Goal: Check status

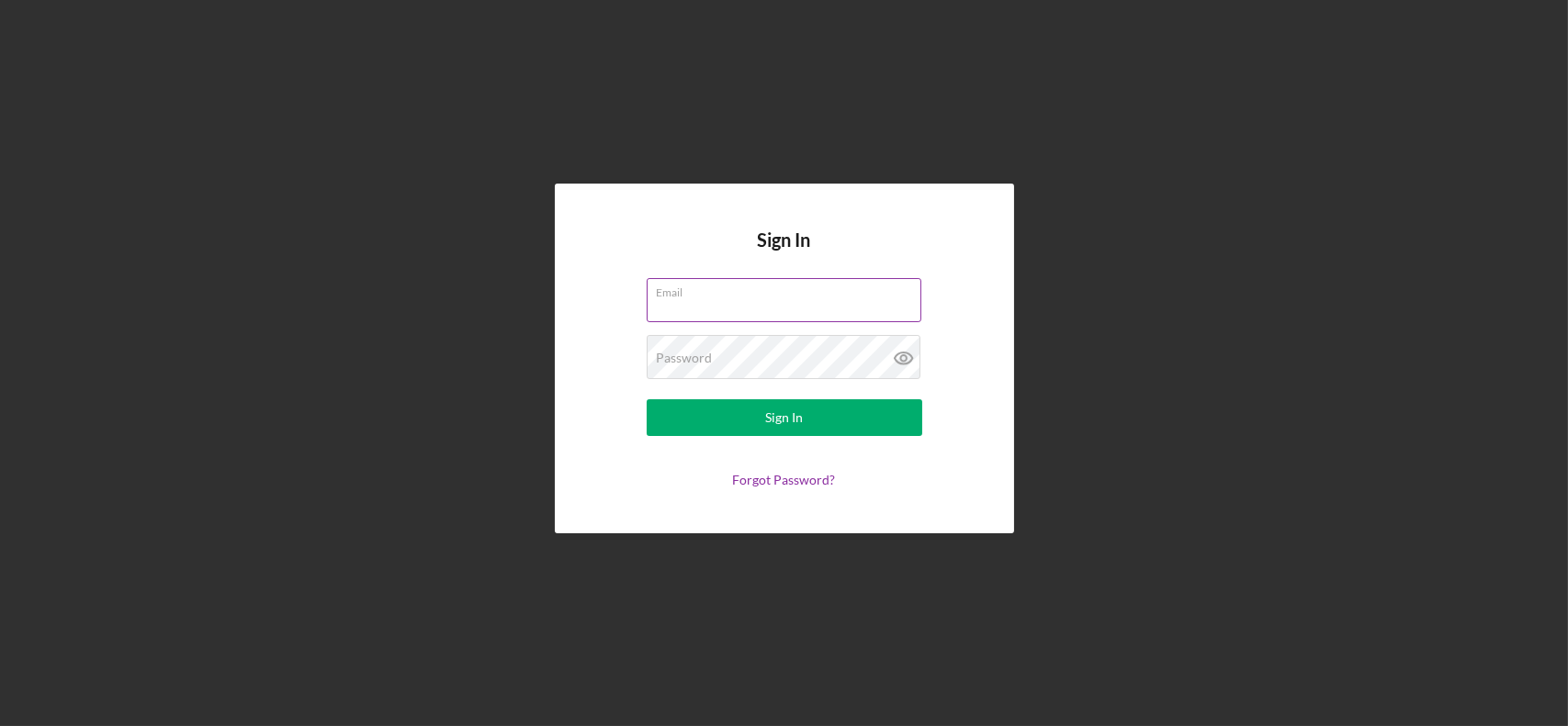
click at [765, 296] on div "Email" at bounding box center [784, 301] width 275 height 46
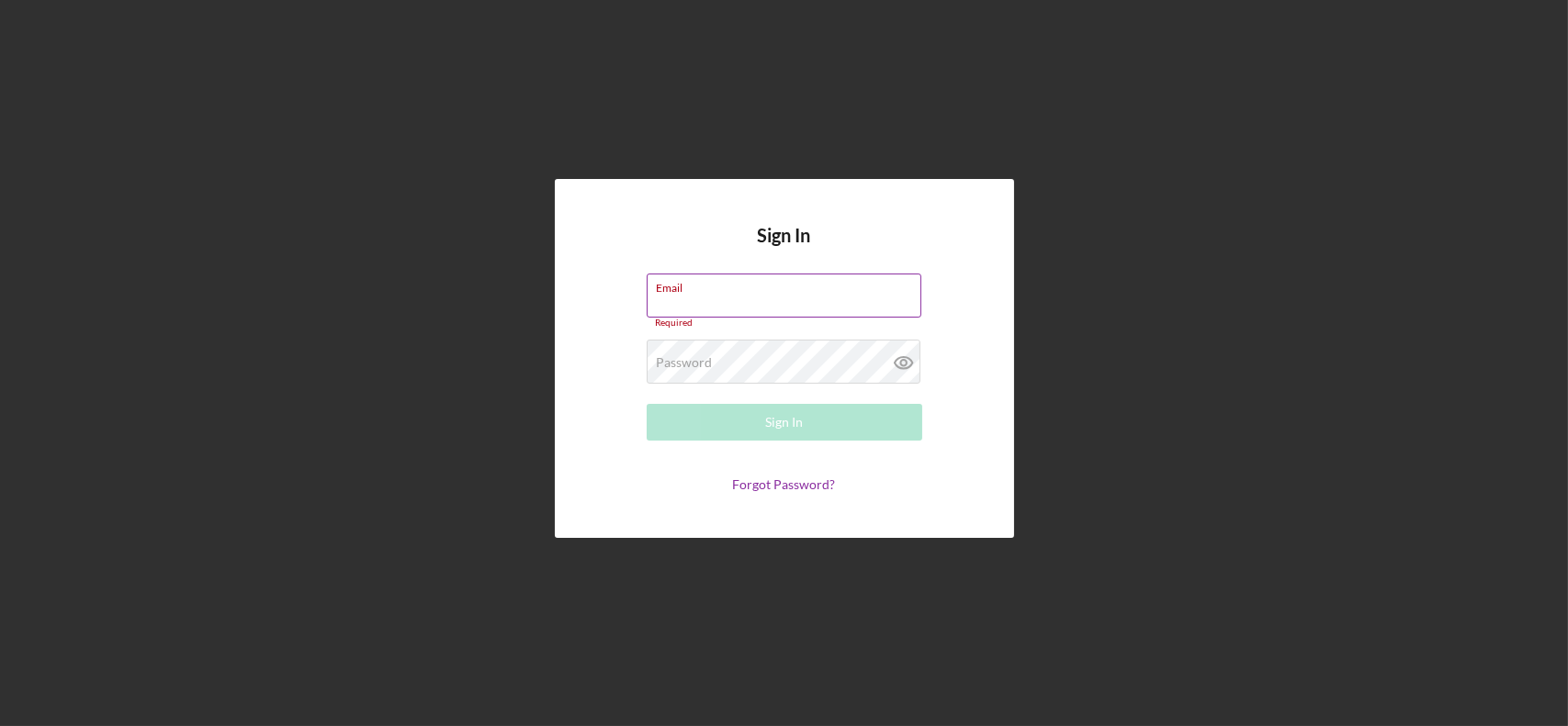
click at [756, 300] on input "Email" at bounding box center [784, 295] width 274 height 44
type input "[EMAIL_ADDRESS][DOMAIN_NAME]"
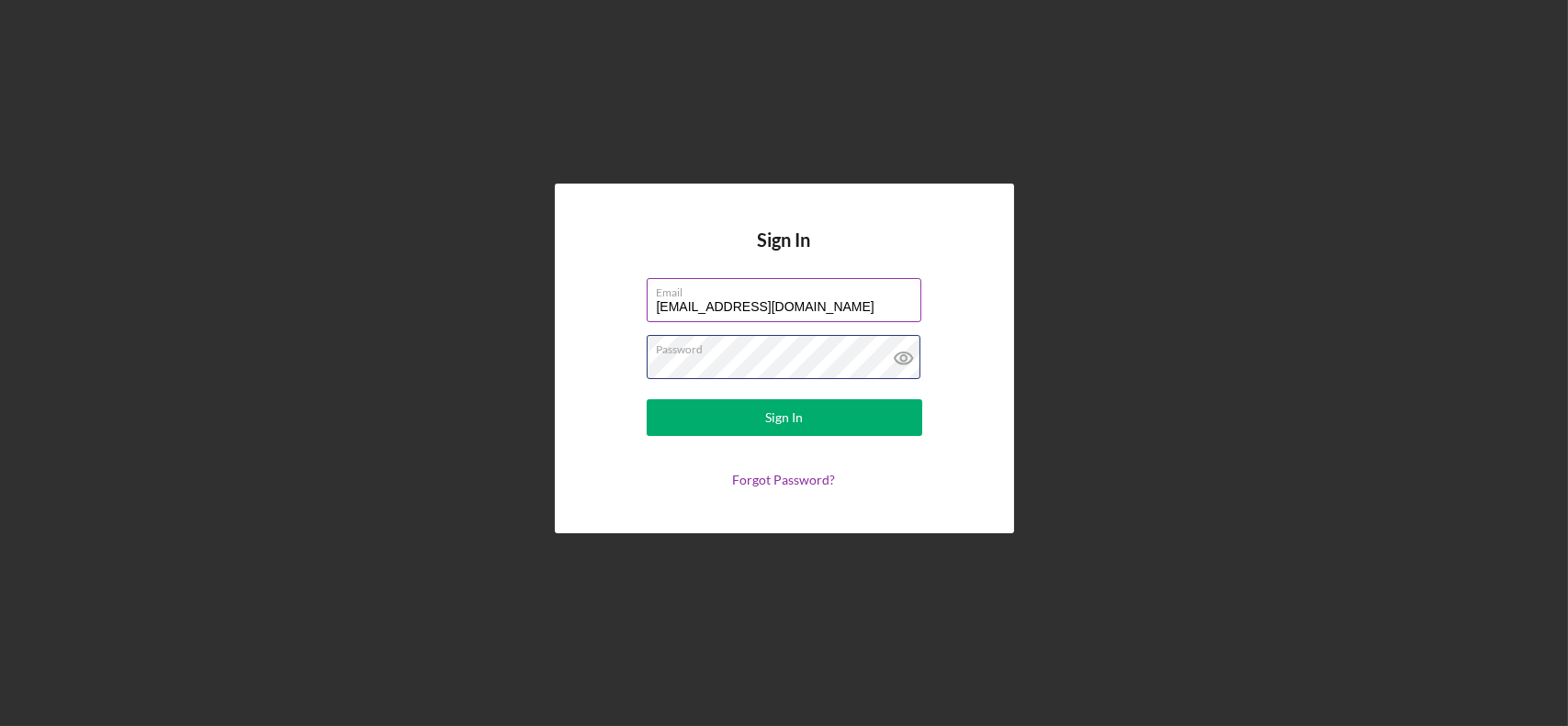
click at [646, 399] on button "Sign In" at bounding box center [784, 417] width 275 height 37
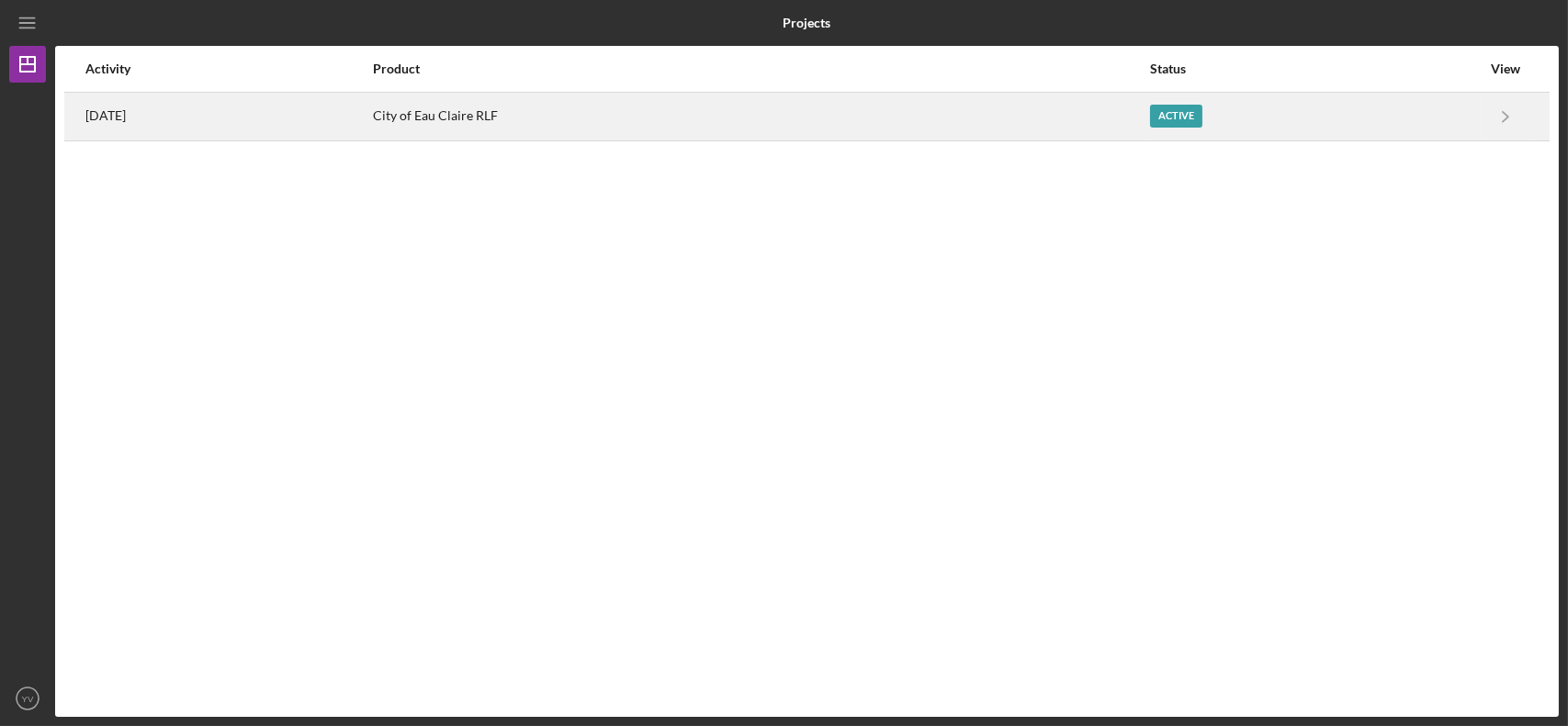
click at [790, 109] on div "City of Eau Claire RLF" at bounding box center [760, 116] width 775 height 46
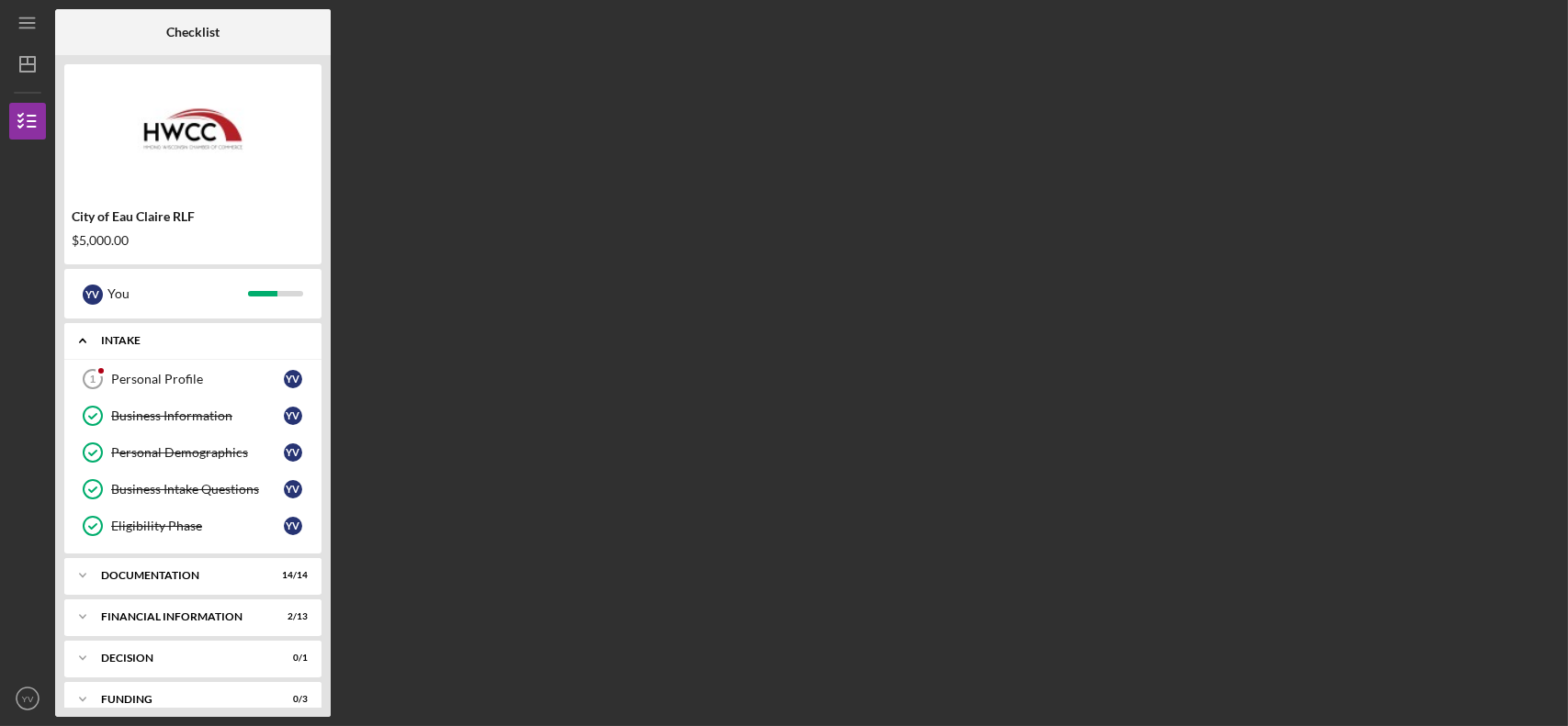
scroll to position [59, 0]
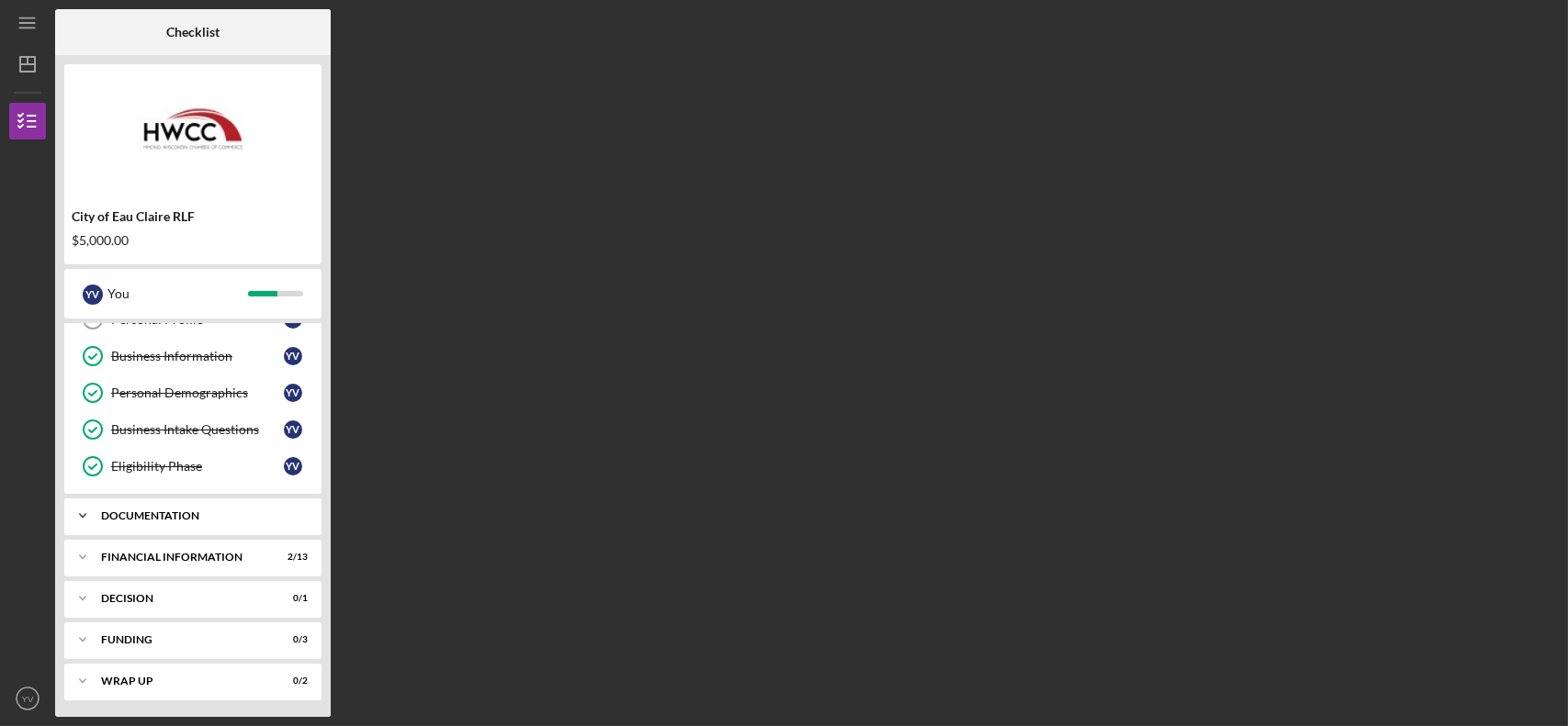
click at [212, 516] on div "Documentation" at bounding box center [200, 516] width 198 height 11
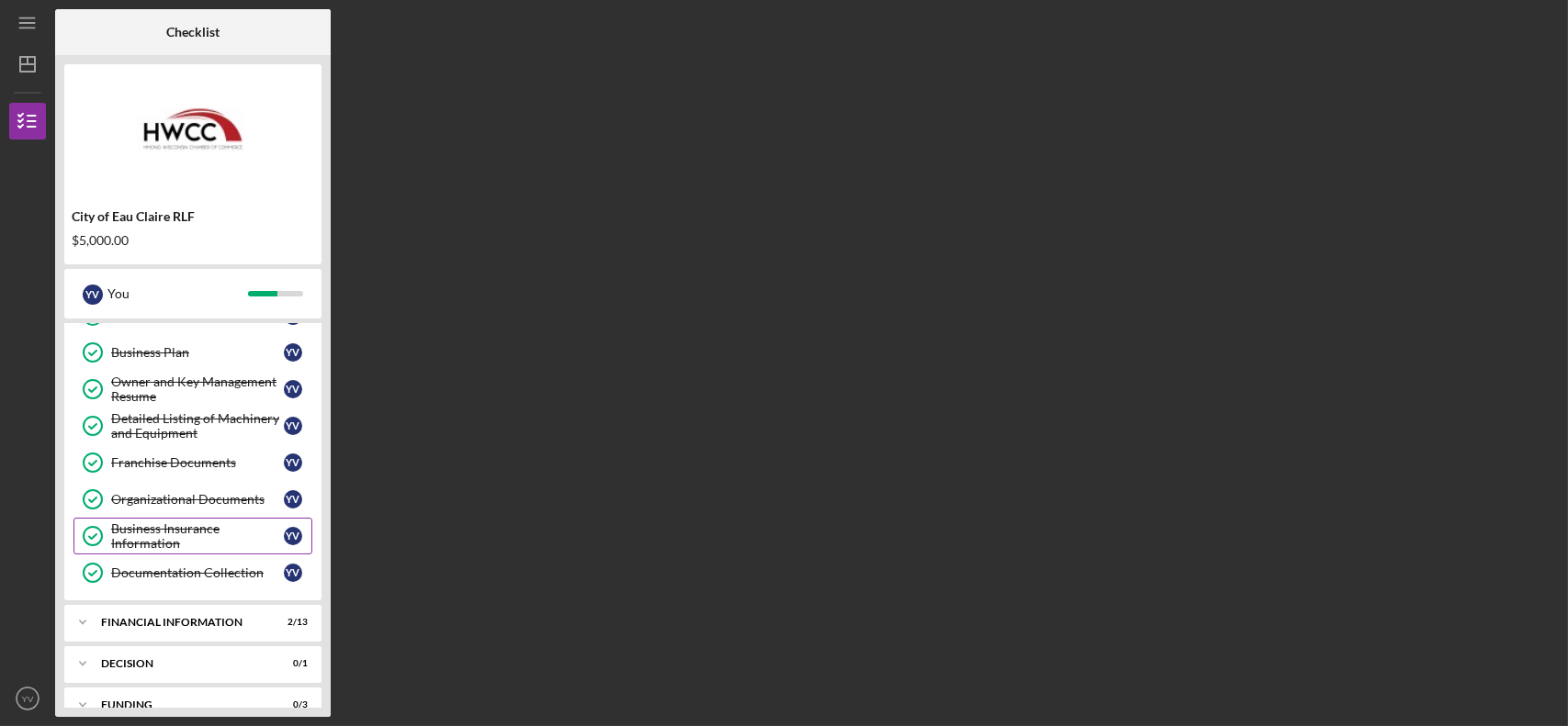
scroll to position [581, 0]
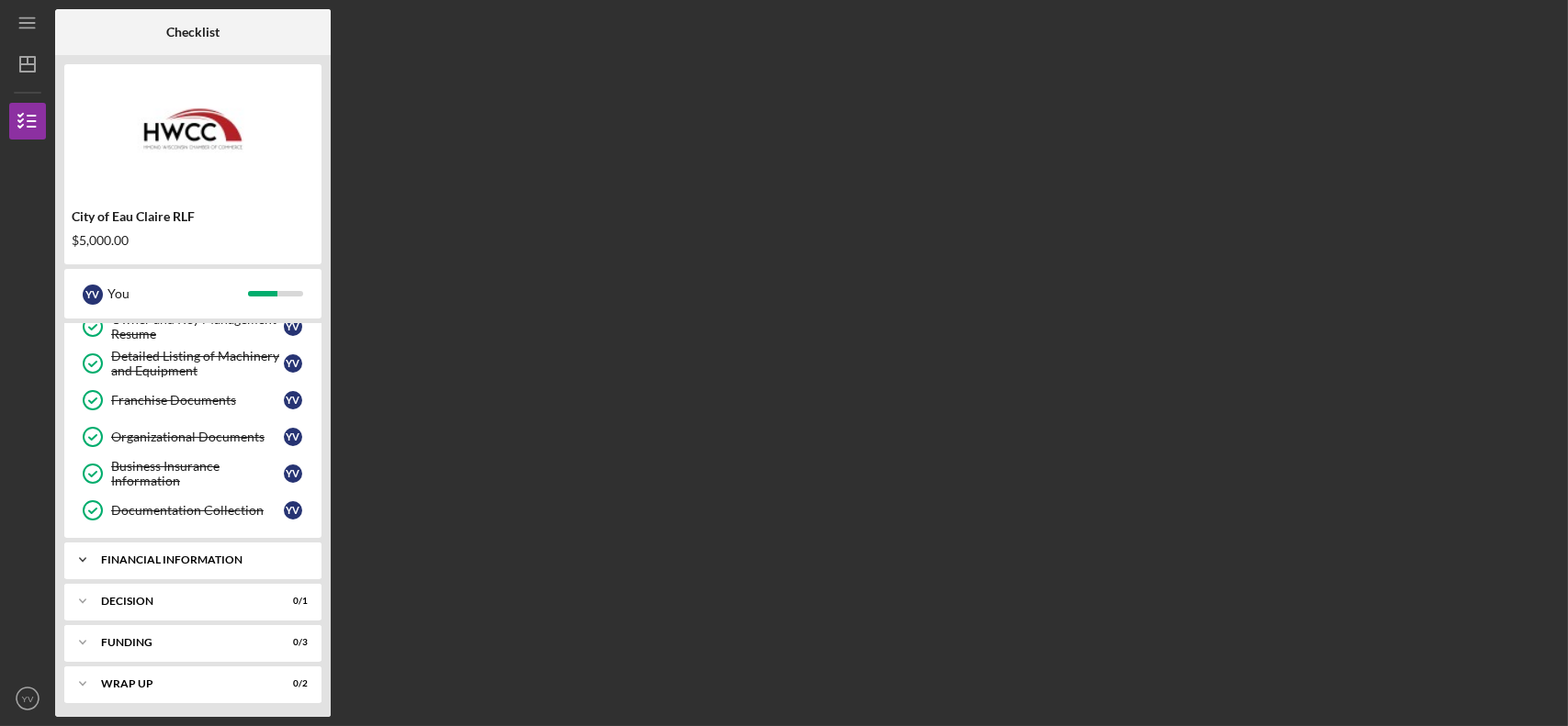
click at [204, 559] on div "Financial Information" at bounding box center [200, 560] width 198 height 11
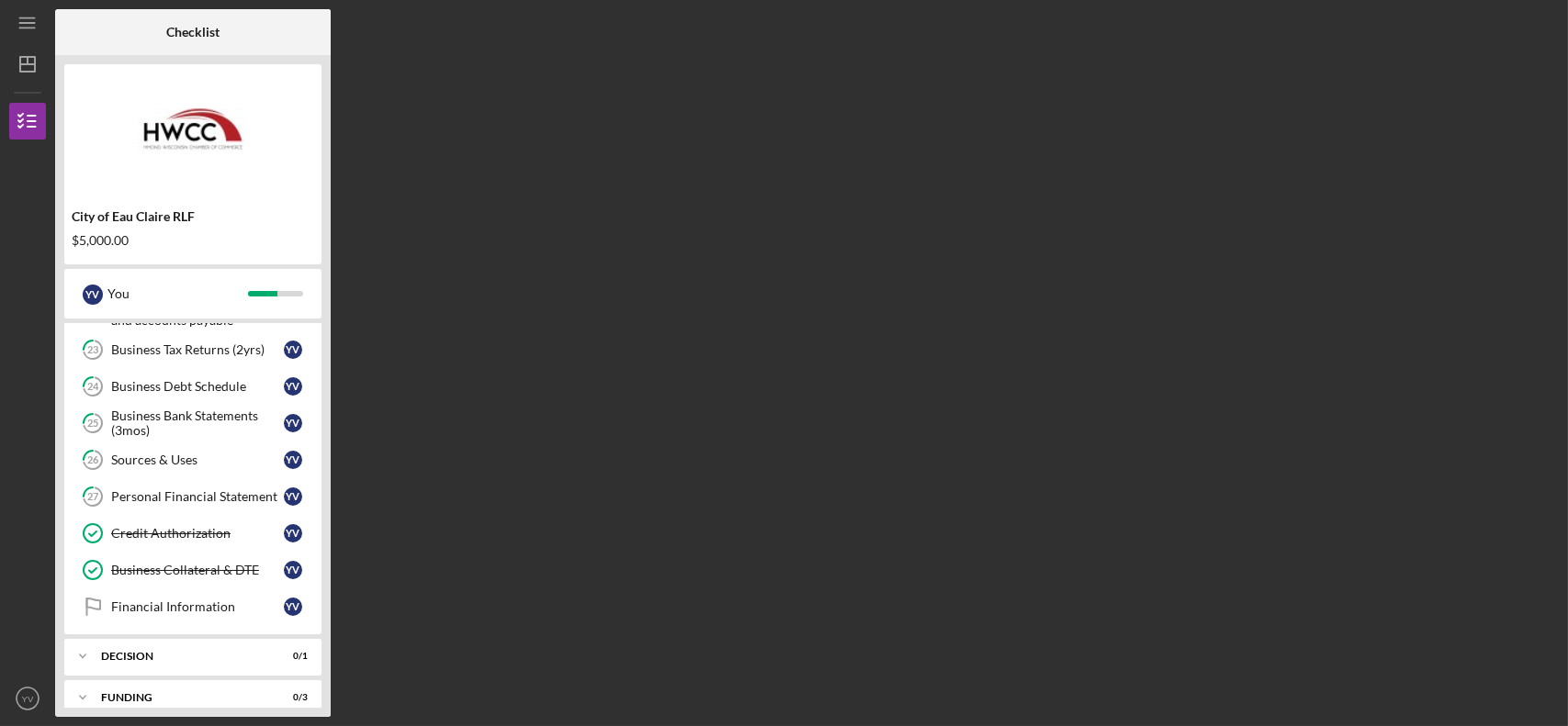
scroll to position [1067, 0]
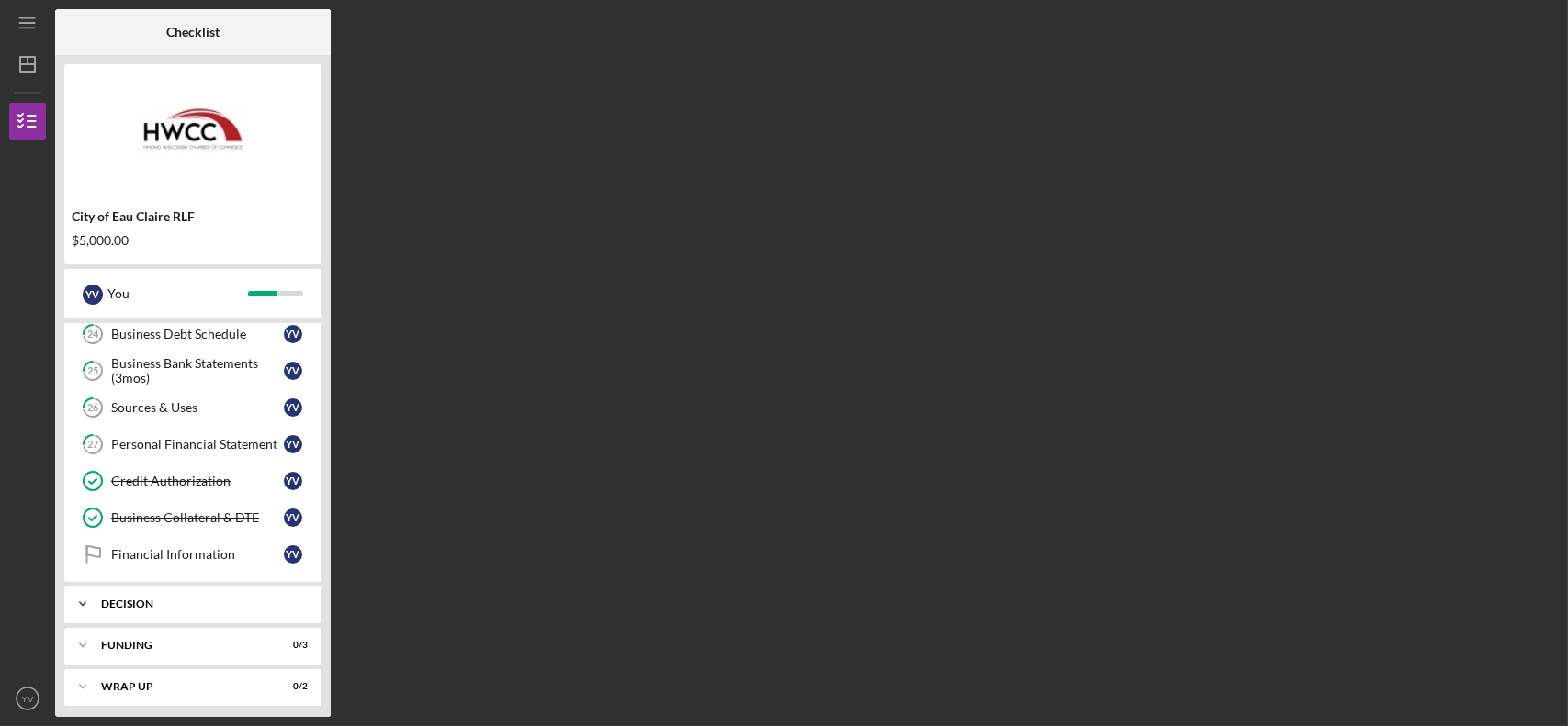
click at [235, 599] on div "Decision" at bounding box center [200, 603] width 198 height 11
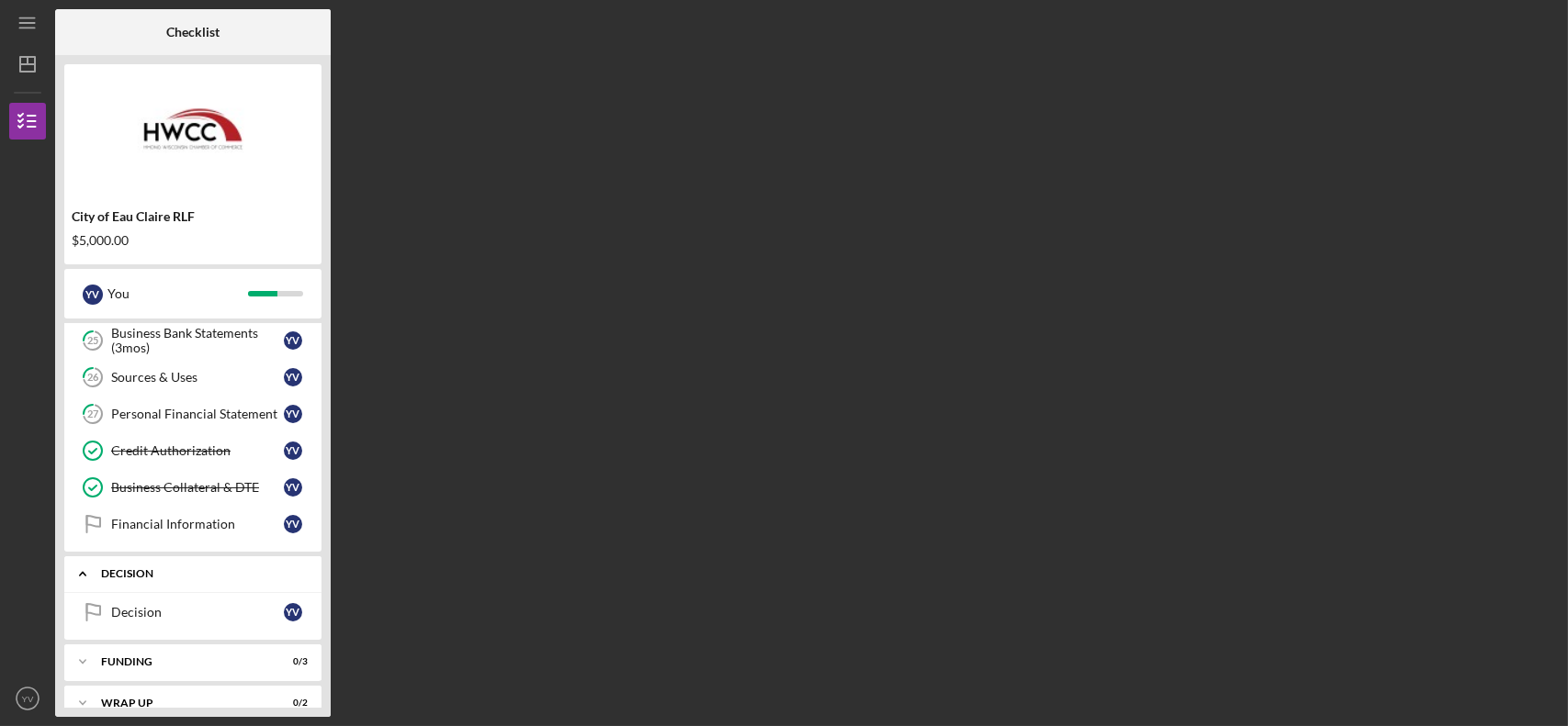
scroll to position [1113, 0]
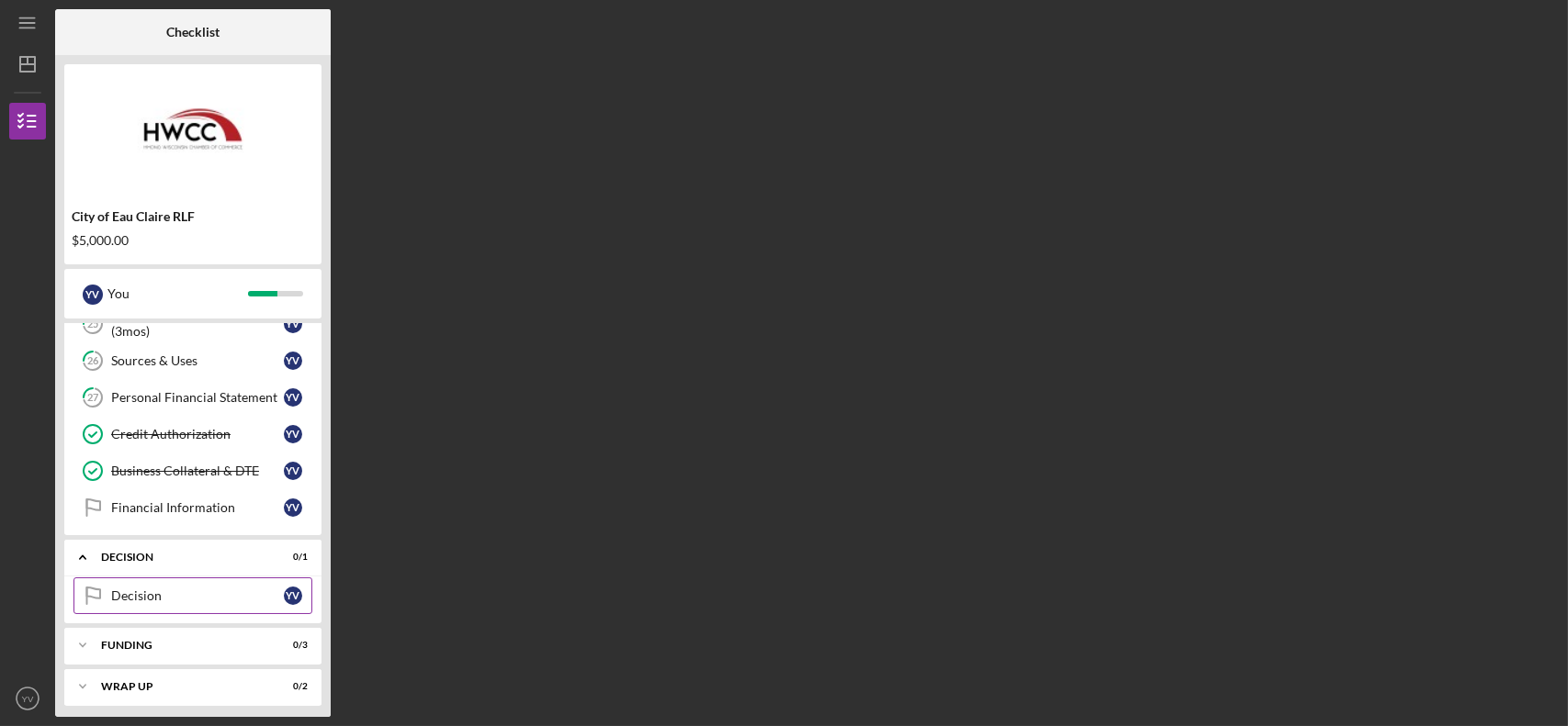
click at [210, 579] on link "Decision Decision Y V" at bounding box center [192, 597] width 238 height 37
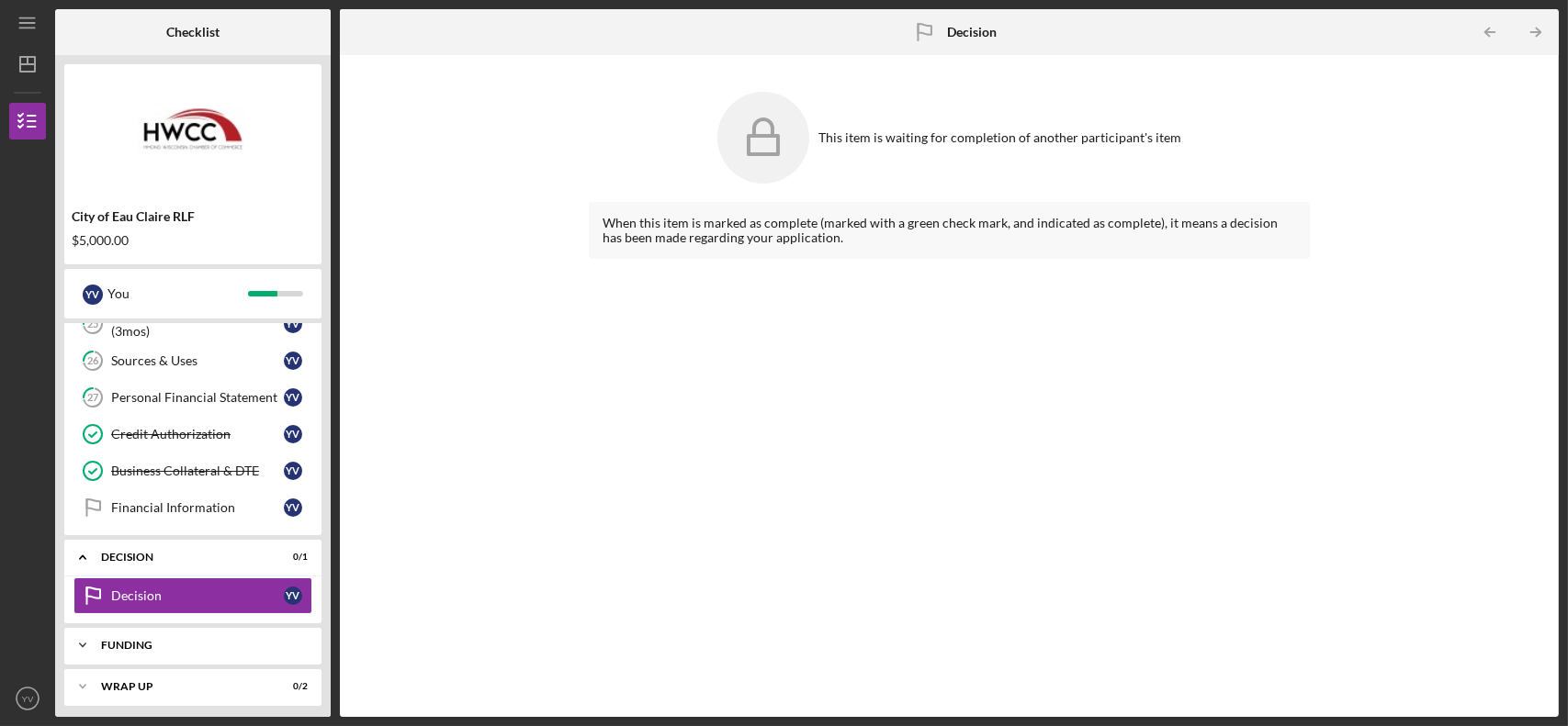
click at [217, 640] on div "Funding" at bounding box center [200, 645] width 198 height 11
